Goal: Book appointment/travel/reservation

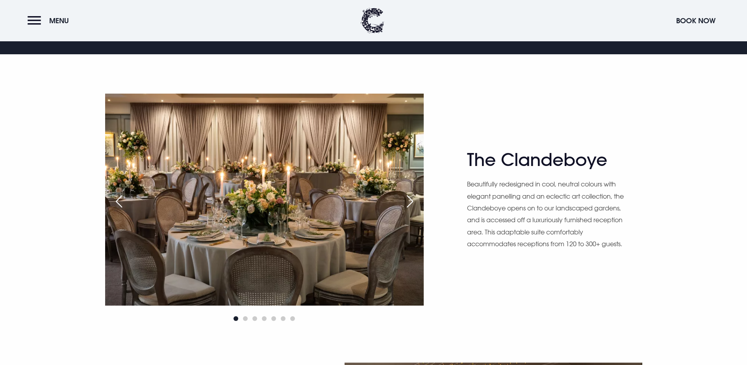
scroll to position [590, 0]
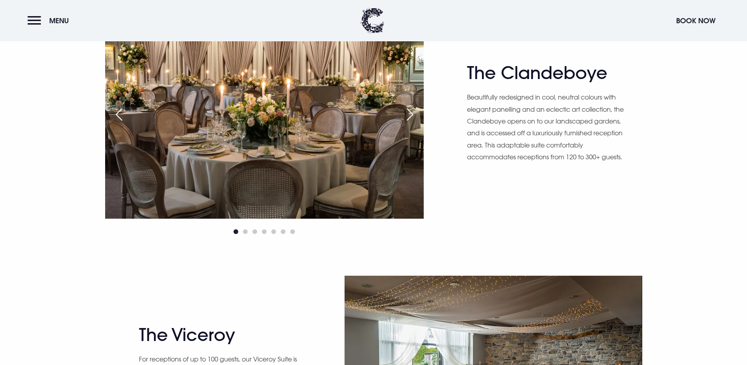
click at [406, 117] on div "Next slide" at bounding box center [410, 114] width 20 height 17
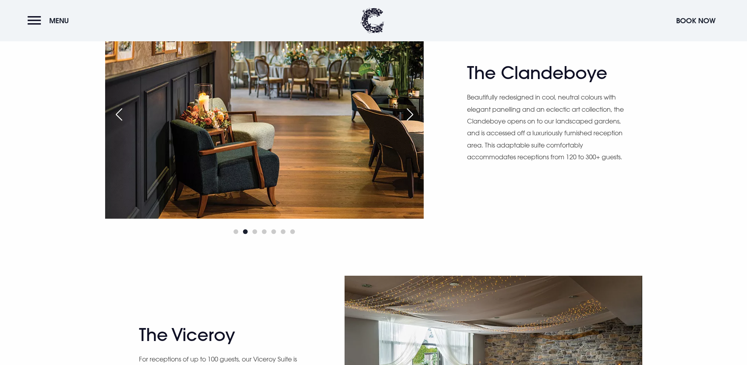
click at [406, 117] on div "Next slide" at bounding box center [410, 114] width 20 height 17
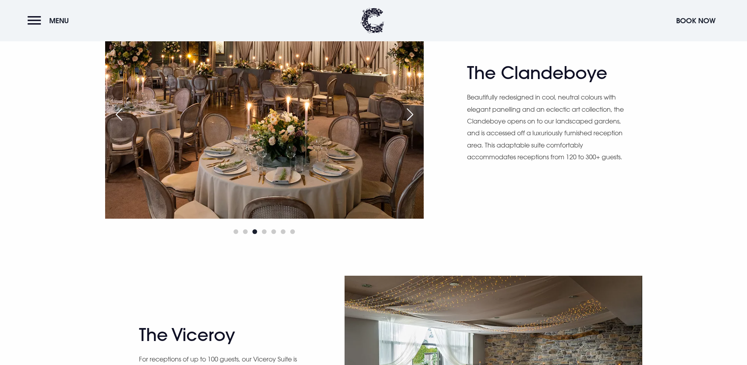
click at [406, 117] on div "Next slide" at bounding box center [410, 114] width 20 height 17
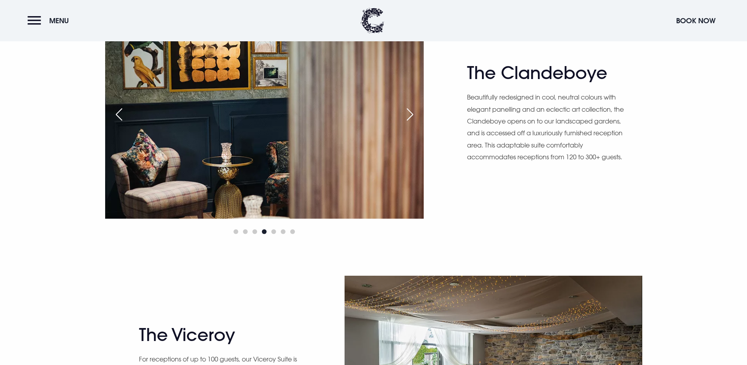
click at [411, 111] on div "Next slide" at bounding box center [410, 114] width 20 height 17
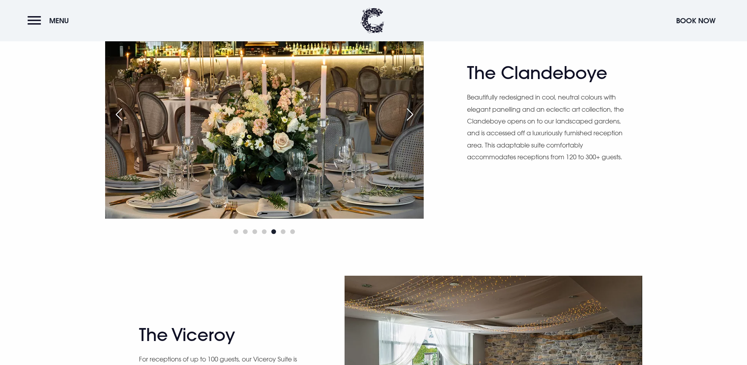
click at [411, 111] on div "Next slide" at bounding box center [410, 114] width 20 height 17
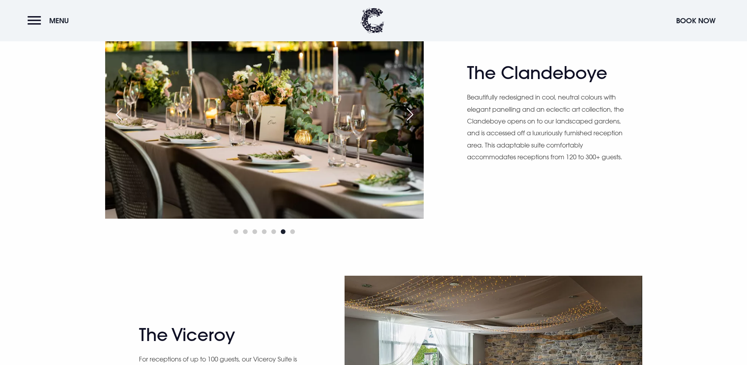
click at [411, 111] on div "Next slide" at bounding box center [410, 114] width 20 height 17
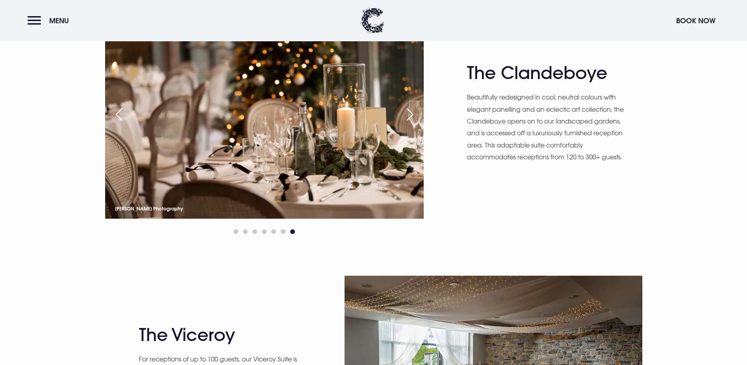
click at [411, 111] on div "Next slide" at bounding box center [410, 114] width 20 height 17
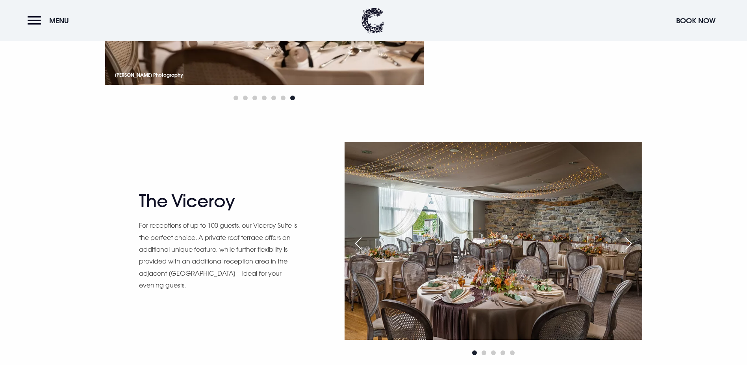
scroll to position [787, 0]
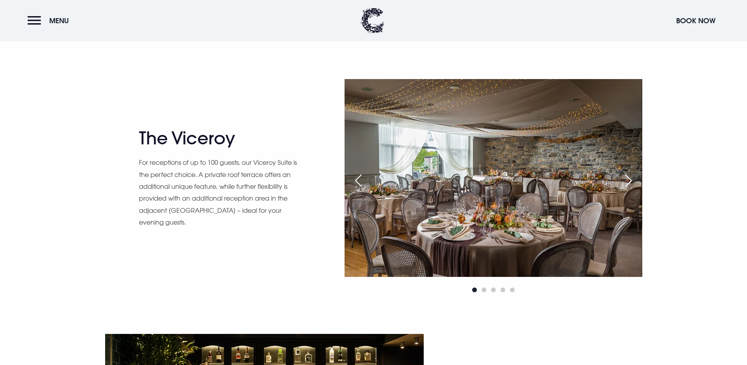
click at [627, 174] on div "Next slide" at bounding box center [628, 180] width 20 height 17
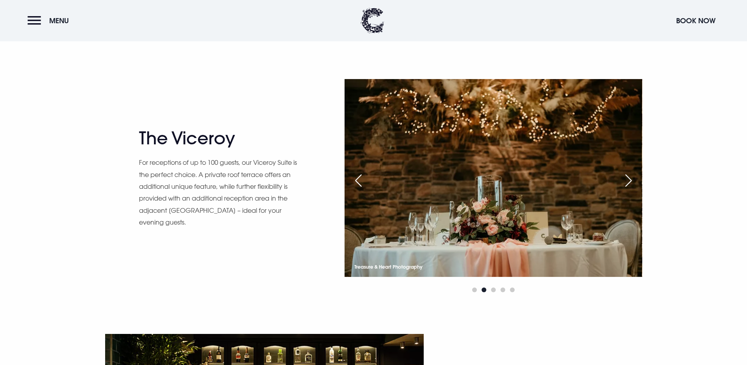
click at [627, 174] on div "Next slide" at bounding box center [628, 180] width 20 height 17
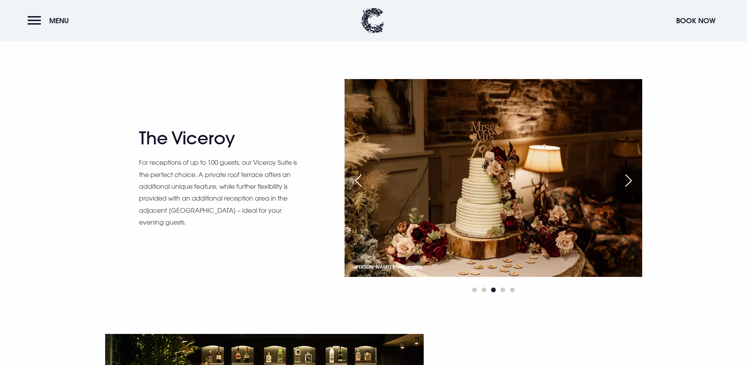
click at [627, 174] on div "Next slide" at bounding box center [628, 180] width 20 height 17
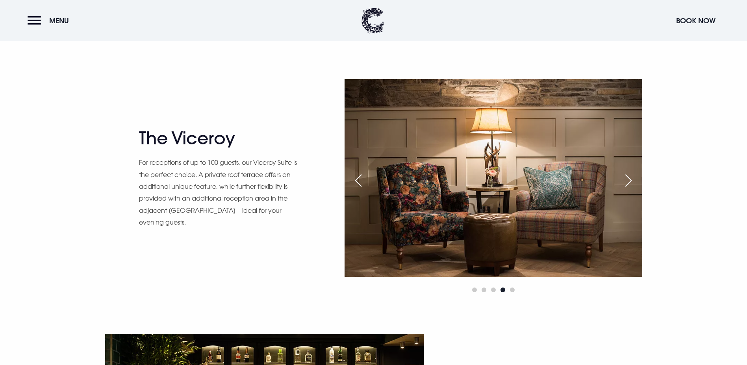
click at [627, 174] on div "Next slide" at bounding box center [628, 180] width 20 height 17
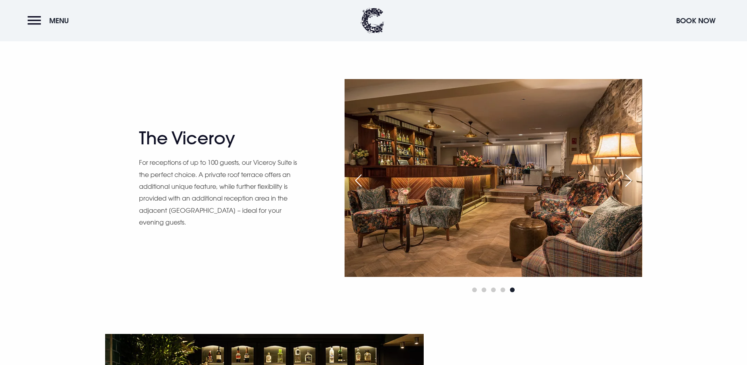
click at [627, 174] on div "Next slide" at bounding box center [628, 180] width 20 height 17
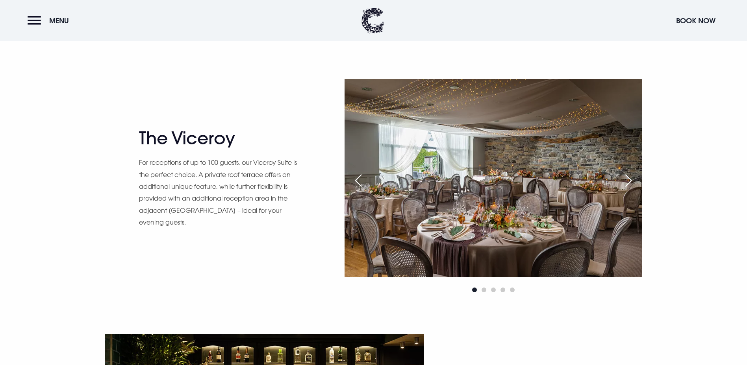
click at [627, 174] on div "Next slide" at bounding box center [628, 180] width 20 height 17
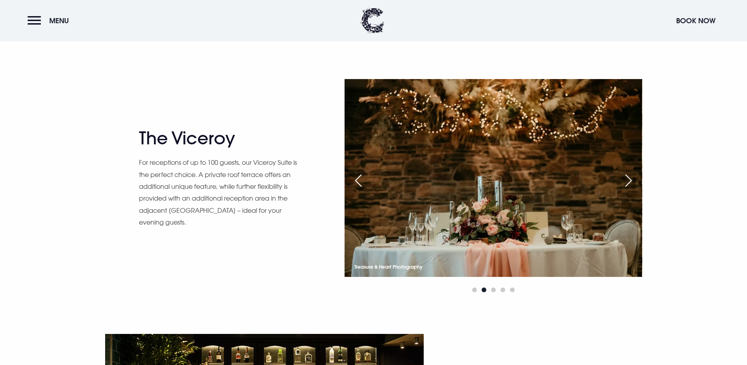
click at [627, 174] on div "Next slide" at bounding box center [628, 180] width 20 height 17
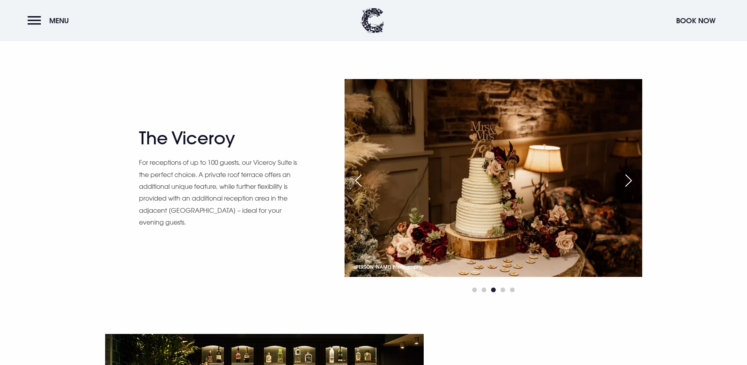
click at [627, 174] on div "Next slide" at bounding box center [628, 180] width 20 height 17
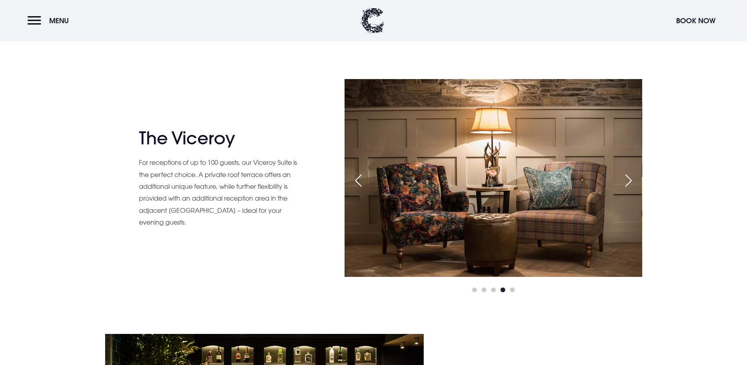
click at [627, 174] on div "Next slide" at bounding box center [628, 180] width 20 height 17
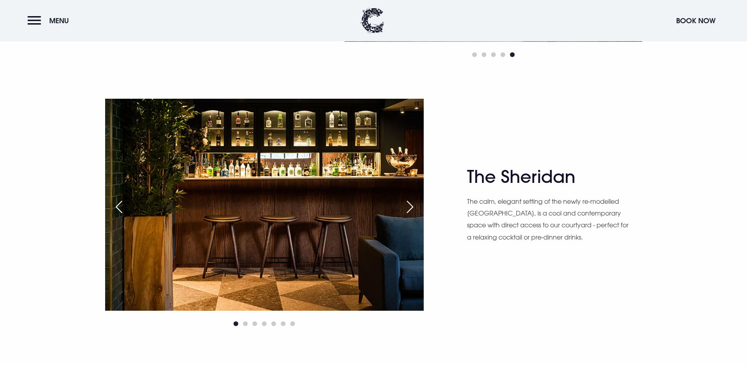
scroll to position [1023, 0]
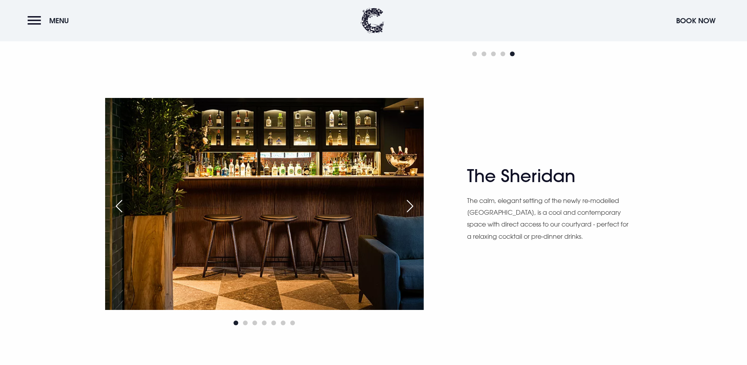
click at [409, 205] on div "Next slide" at bounding box center [410, 206] width 20 height 17
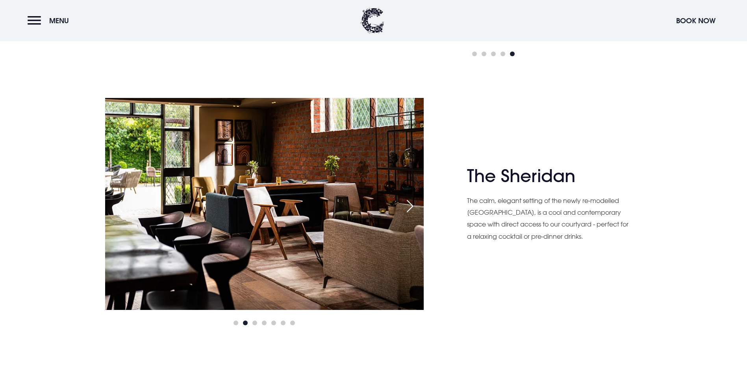
click at [409, 205] on div "Next slide" at bounding box center [410, 206] width 20 height 17
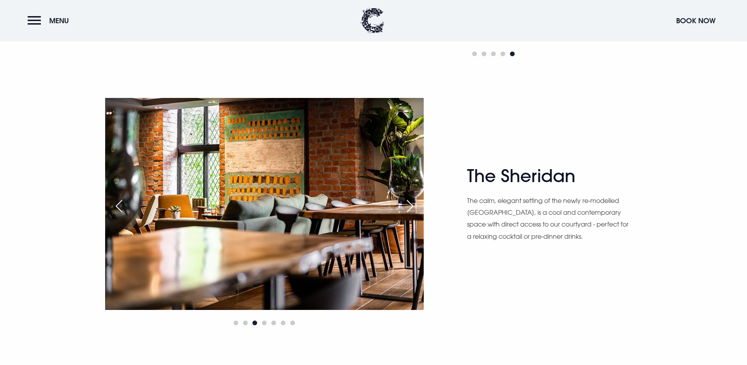
click at [409, 205] on div "Next slide" at bounding box center [410, 206] width 20 height 17
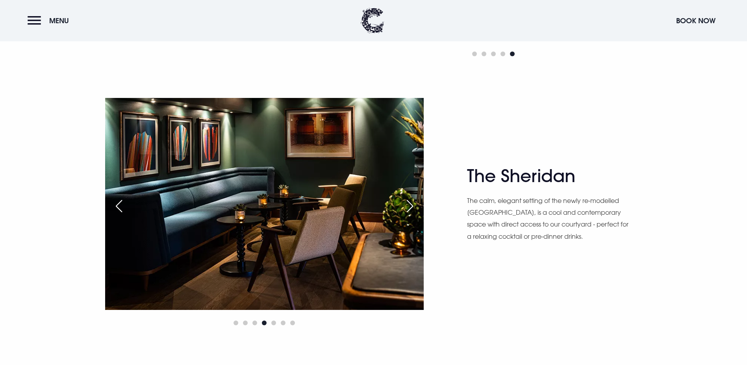
click at [409, 205] on div "Next slide" at bounding box center [410, 206] width 20 height 17
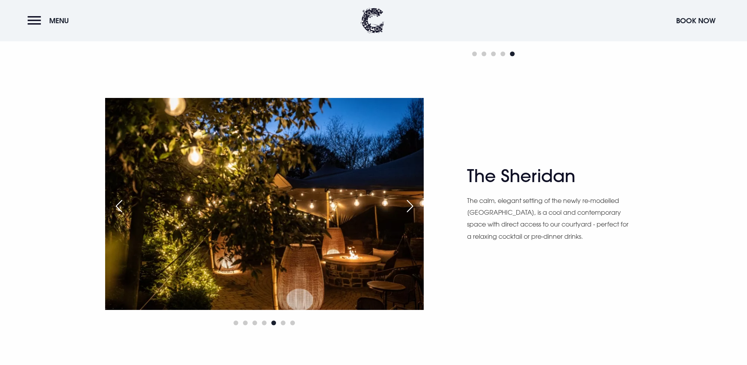
click at [409, 205] on div "Next slide" at bounding box center [410, 206] width 20 height 17
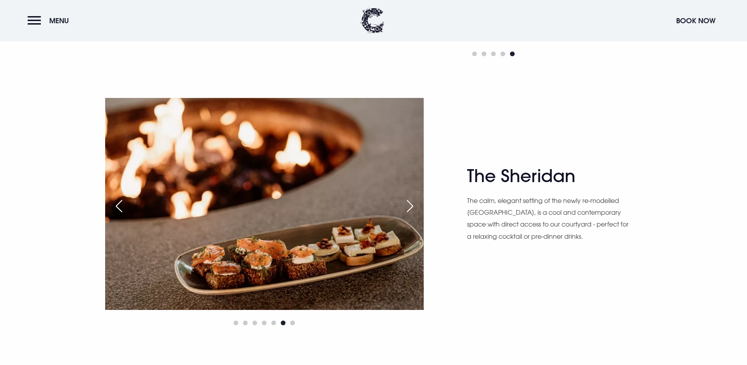
click at [409, 205] on div "Next slide" at bounding box center [410, 206] width 20 height 17
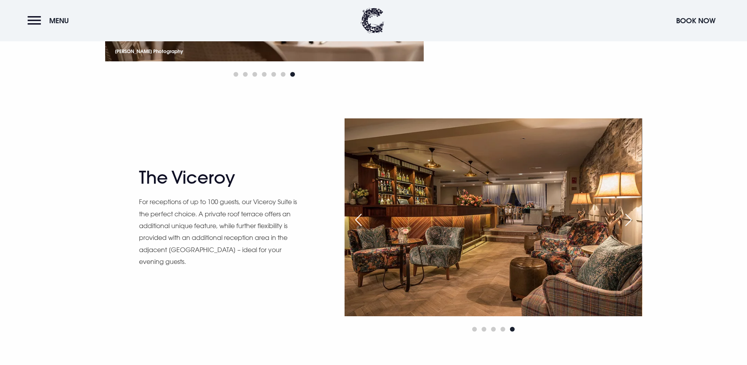
scroll to position [708, 0]
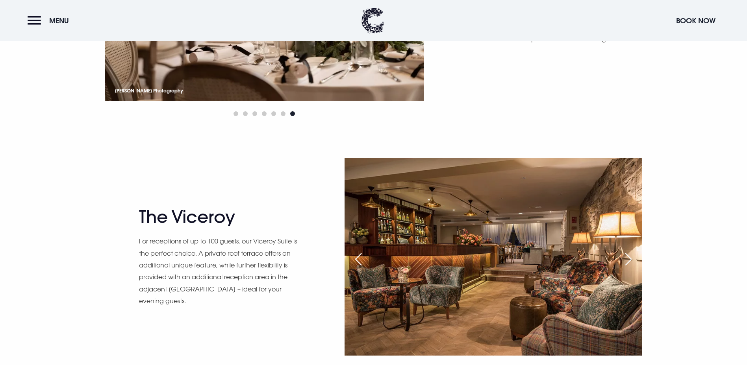
click at [626, 255] on div "Next slide" at bounding box center [628, 259] width 20 height 17
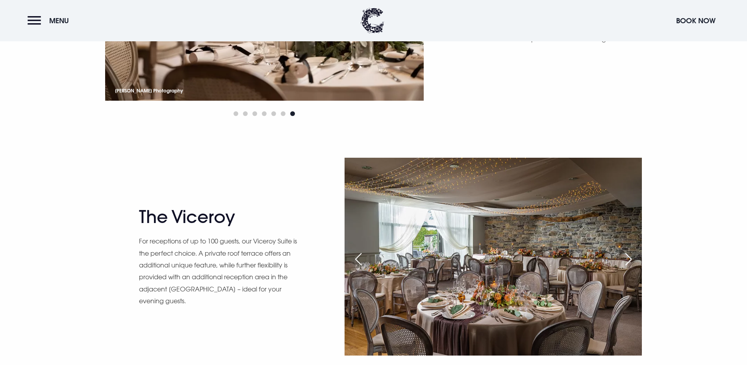
click at [626, 255] on div "Next slide" at bounding box center [628, 259] width 20 height 17
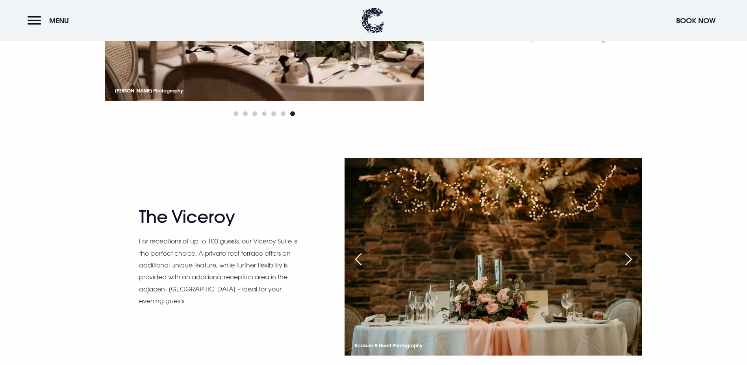
click at [626, 255] on div "Next slide" at bounding box center [628, 259] width 20 height 17
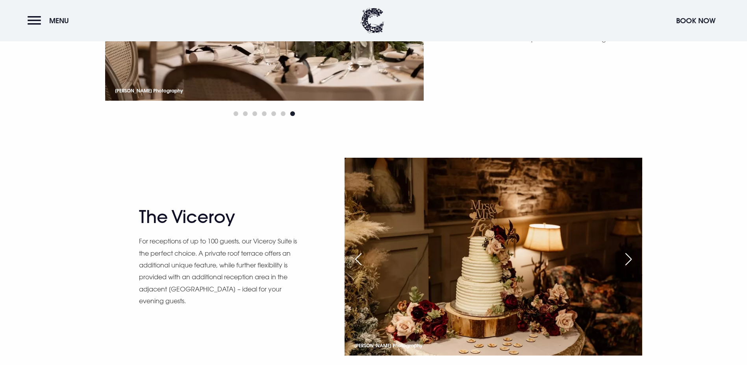
scroll to position [590, 0]
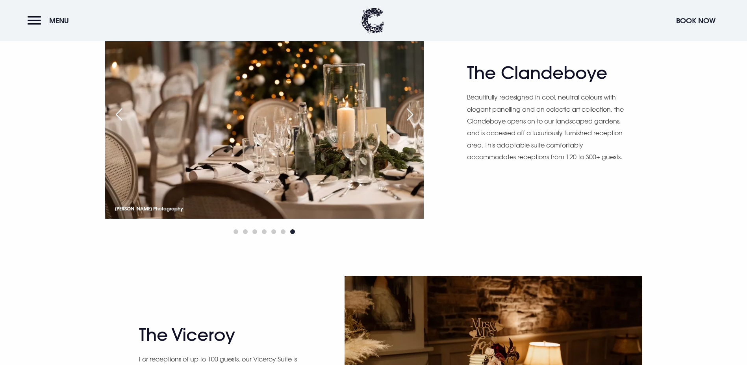
click at [411, 118] on div "Next slide" at bounding box center [410, 114] width 20 height 17
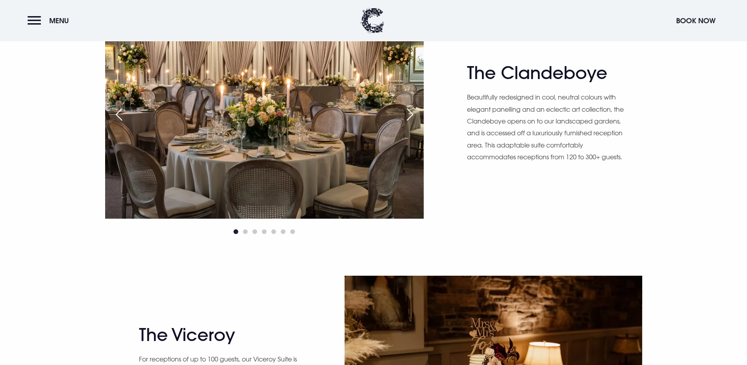
click at [411, 118] on div "Next slide" at bounding box center [410, 114] width 20 height 17
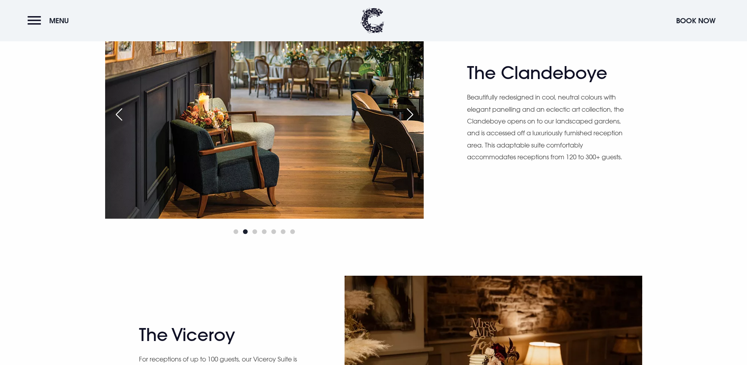
click at [411, 118] on div "Next slide" at bounding box center [410, 114] width 20 height 17
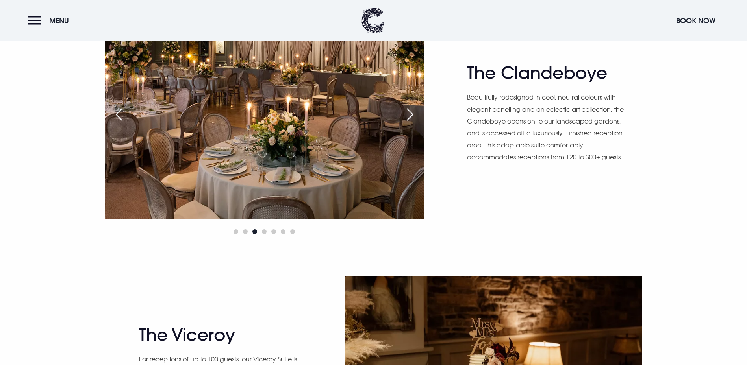
click at [411, 118] on div "Next slide" at bounding box center [410, 114] width 20 height 17
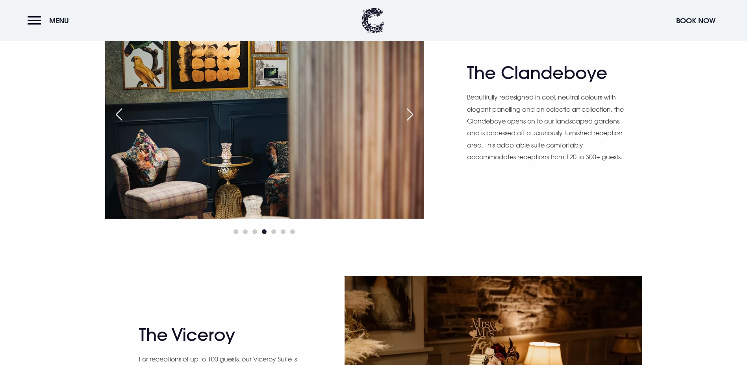
click at [411, 118] on div "Next slide" at bounding box center [410, 114] width 20 height 17
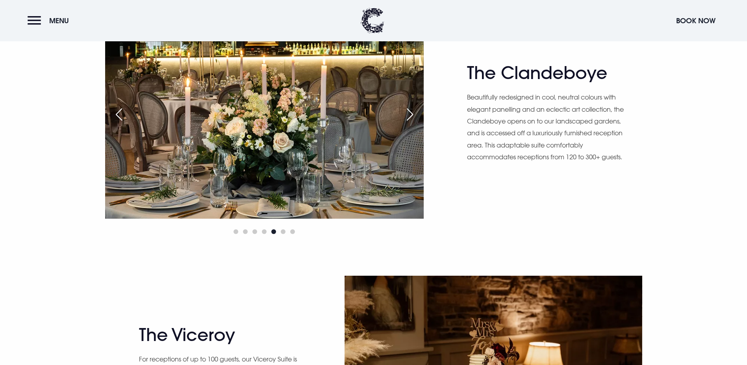
click at [411, 118] on div "Next slide" at bounding box center [410, 114] width 20 height 17
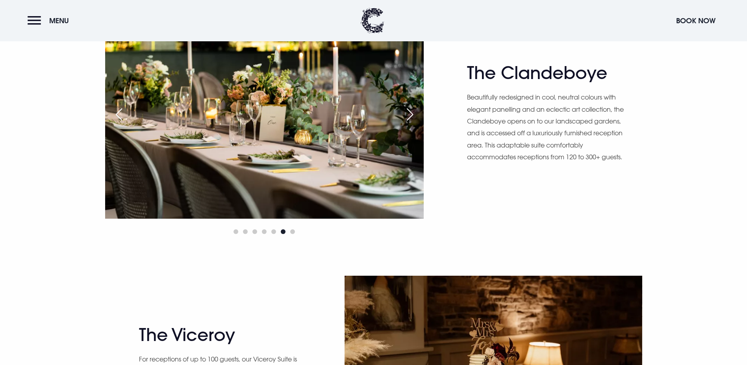
click at [411, 118] on div "Next slide" at bounding box center [410, 114] width 20 height 17
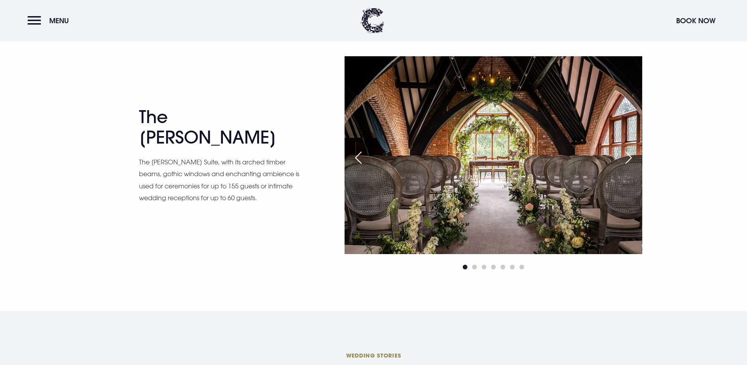
scroll to position [1259, 0]
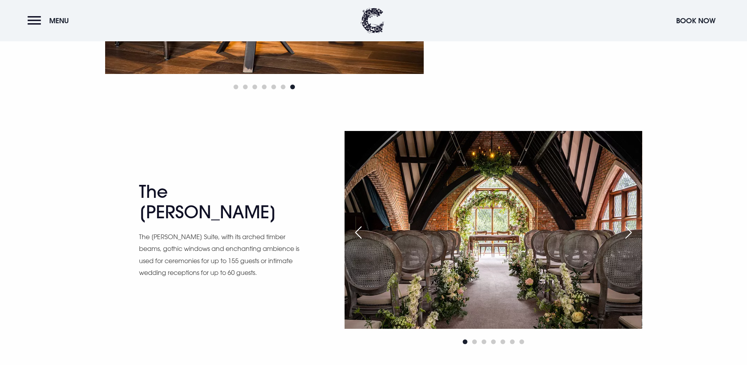
click at [625, 230] on div "Next slide" at bounding box center [628, 232] width 20 height 17
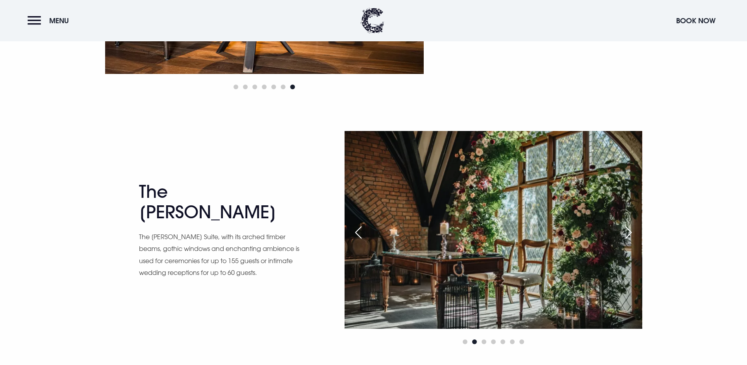
click at [625, 230] on div "Next slide" at bounding box center [628, 232] width 20 height 17
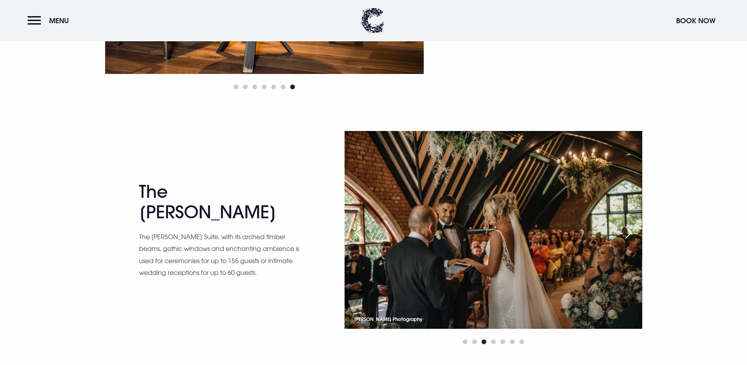
click at [625, 230] on div "Next slide" at bounding box center [628, 232] width 20 height 17
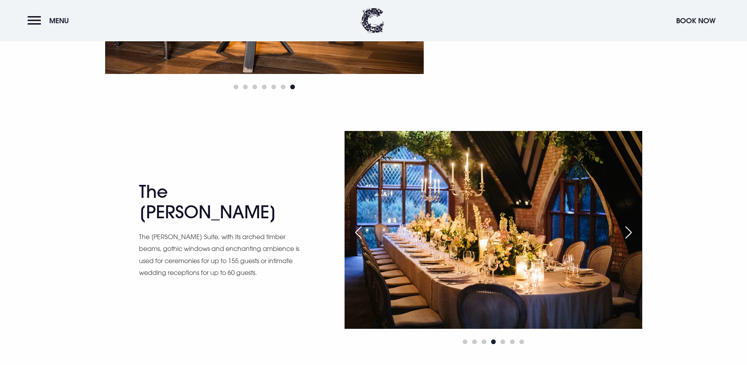
click at [625, 230] on div "Next slide" at bounding box center [628, 232] width 20 height 17
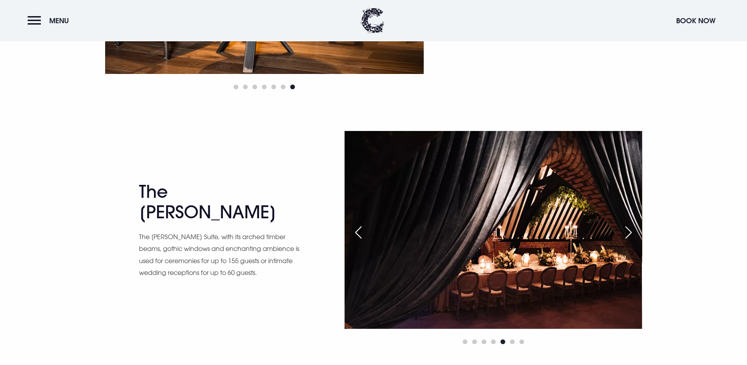
click at [625, 230] on div "Next slide" at bounding box center [628, 232] width 20 height 17
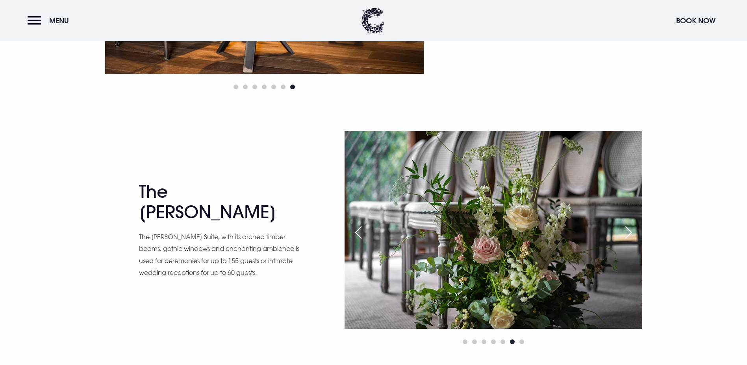
click at [625, 230] on div "Next slide" at bounding box center [628, 232] width 20 height 17
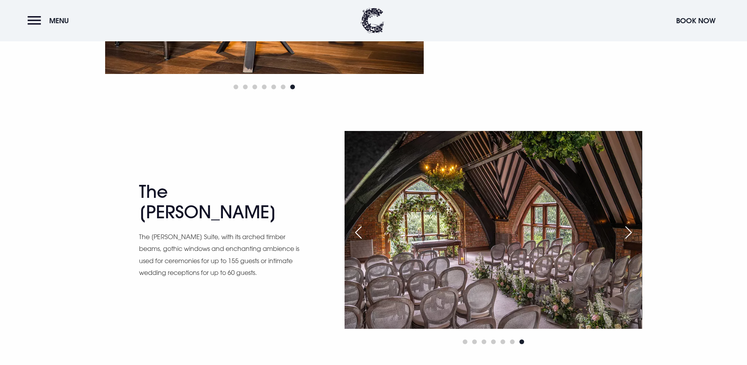
click at [625, 230] on div "Next slide" at bounding box center [628, 232] width 20 height 17
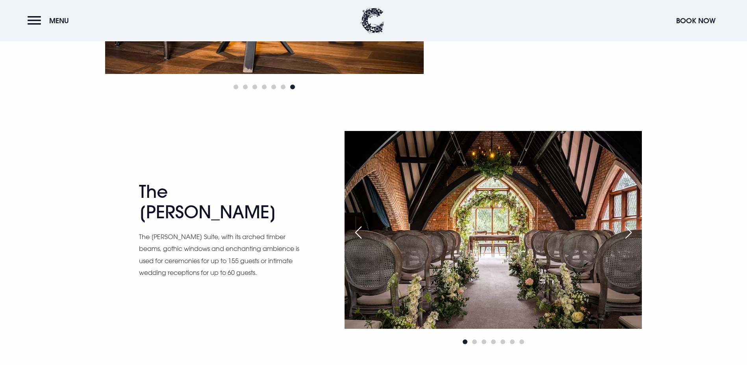
click at [625, 230] on div "Next slide" at bounding box center [628, 232] width 20 height 17
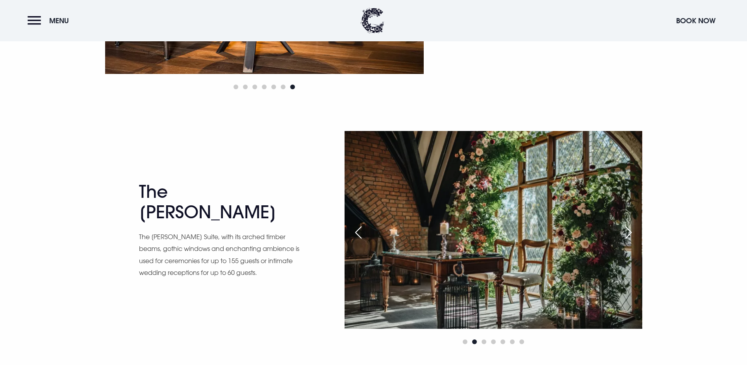
click at [625, 230] on div "Next slide" at bounding box center [628, 232] width 20 height 17
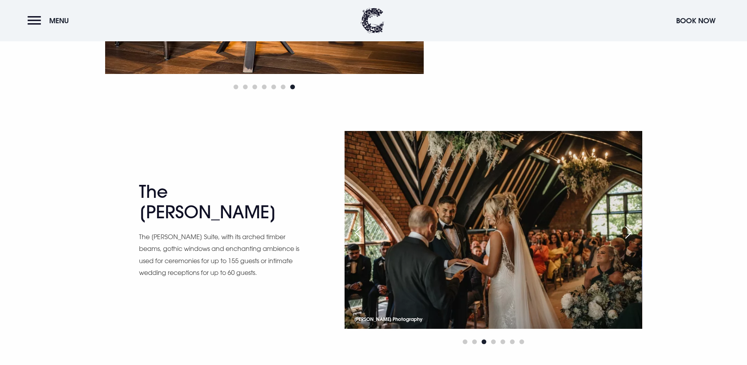
click at [625, 230] on div "Next slide" at bounding box center [628, 232] width 20 height 17
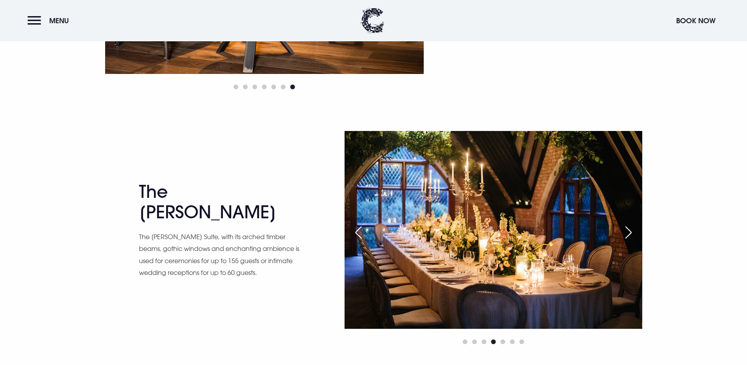
click at [625, 230] on div "Next slide" at bounding box center [628, 232] width 20 height 17
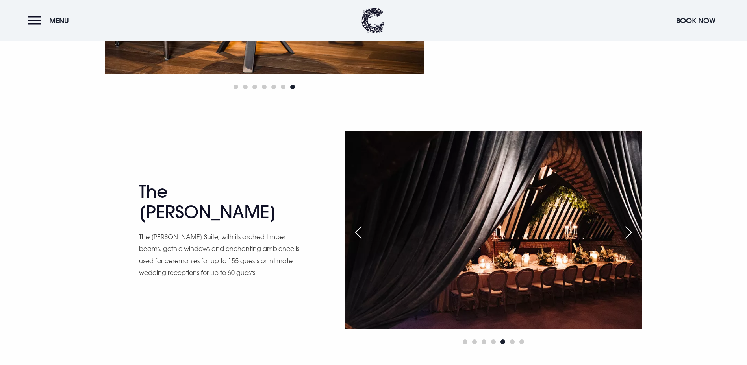
click at [625, 230] on div "Next slide" at bounding box center [628, 232] width 20 height 17
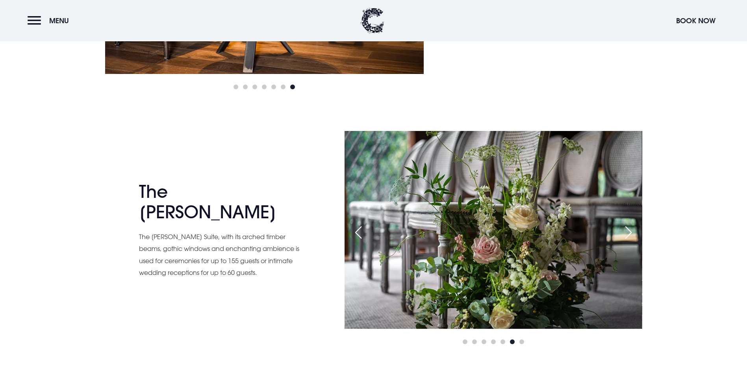
click at [625, 230] on div "Next slide" at bounding box center [628, 232] width 20 height 17
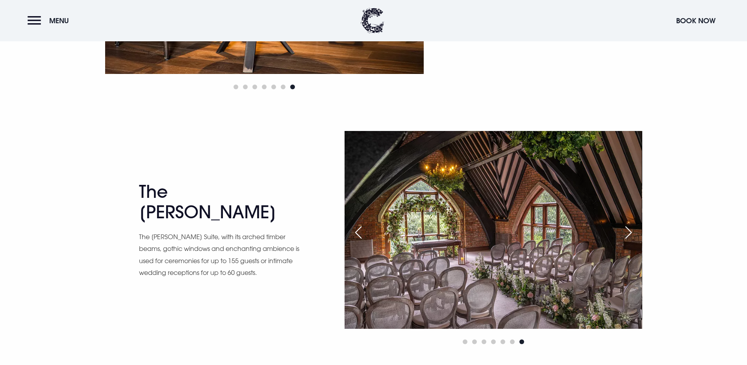
click at [625, 230] on div "Next slide" at bounding box center [628, 232] width 20 height 17
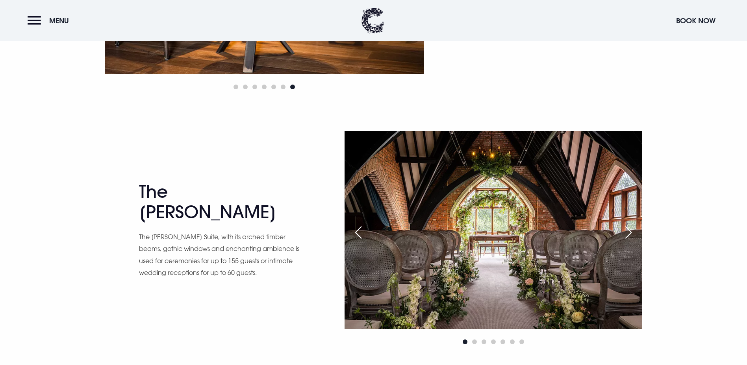
click at [625, 230] on div "Next slide" at bounding box center [628, 232] width 20 height 17
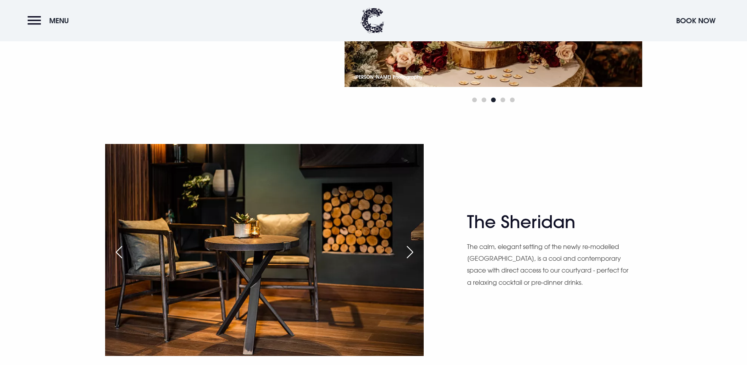
scroll to position [905, 0]
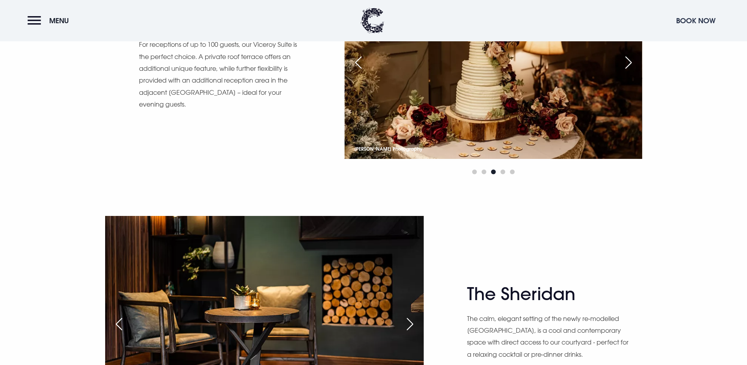
click at [692, 18] on button "Book Now" at bounding box center [695, 20] width 47 height 17
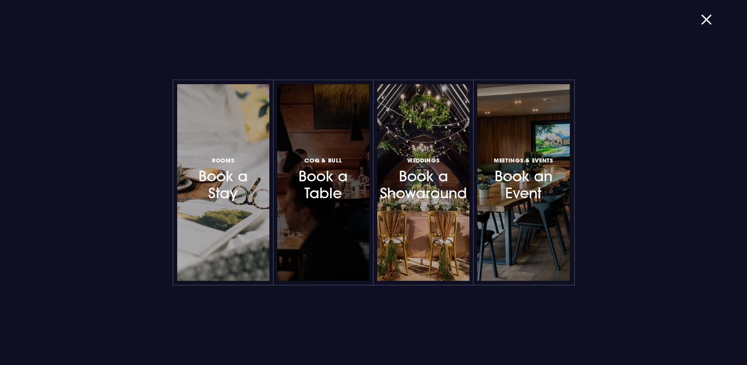
click at [319, 189] on h3 "Coq & Bull Book a Table" at bounding box center [323, 178] width 68 height 47
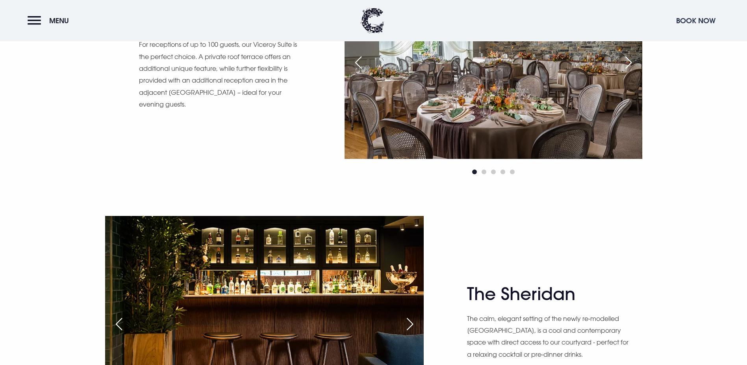
click at [699, 15] on button "Book Now" at bounding box center [695, 20] width 47 height 17
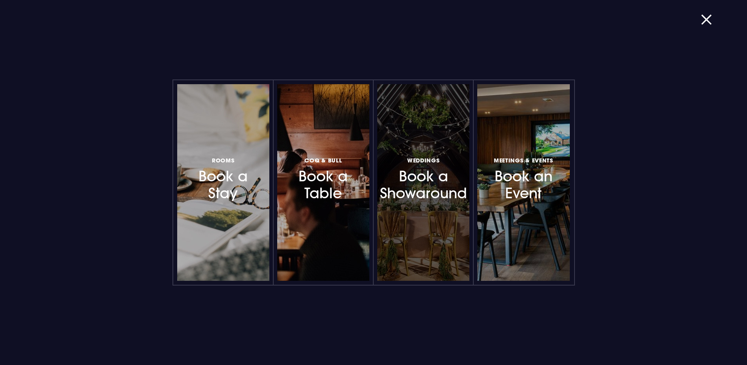
click at [422, 165] on h3 "Weddings Book a Showaround" at bounding box center [423, 178] width 68 height 47
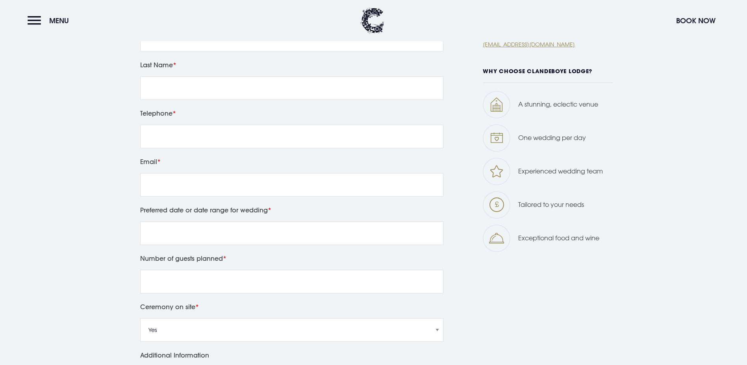
scroll to position [433, 0]
